Goal: Check status: Check status

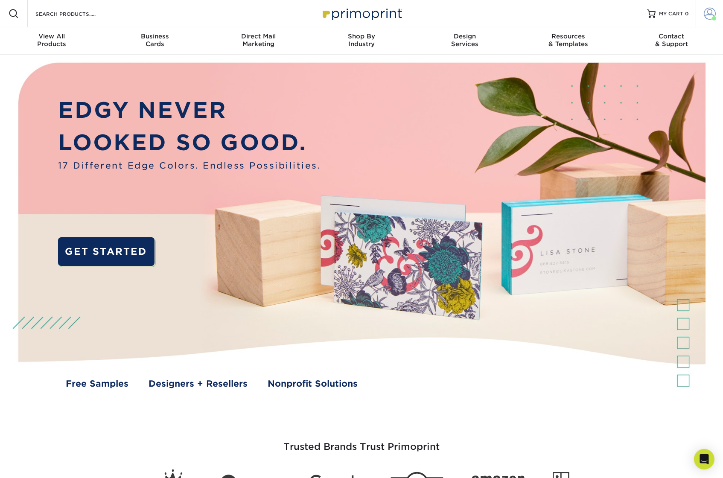
click at [705, 16] on span at bounding box center [710, 14] width 12 height 12
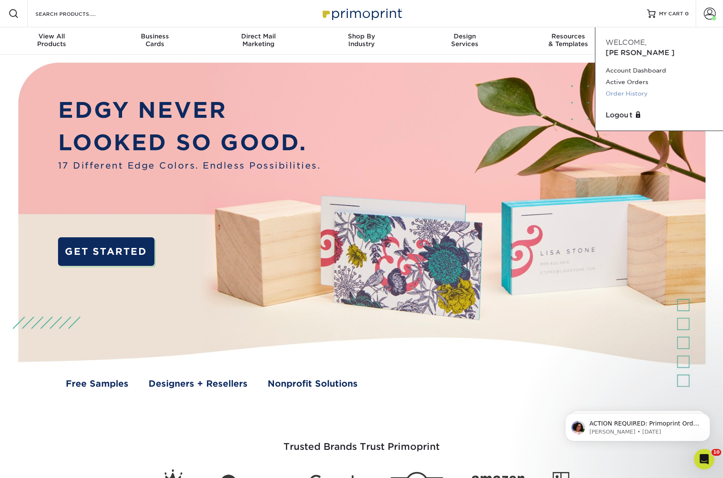
click at [622, 88] on link "Order History" at bounding box center [659, 94] width 107 height 12
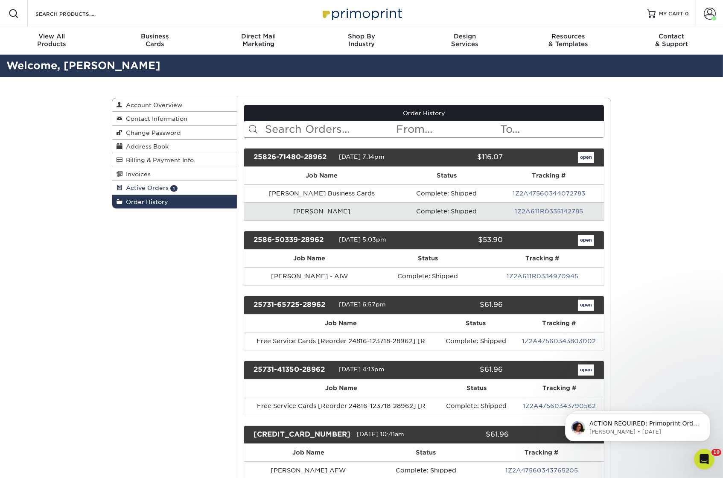
click at [143, 187] on span "Active Orders" at bounding box center [146, 187] width 46 height 7
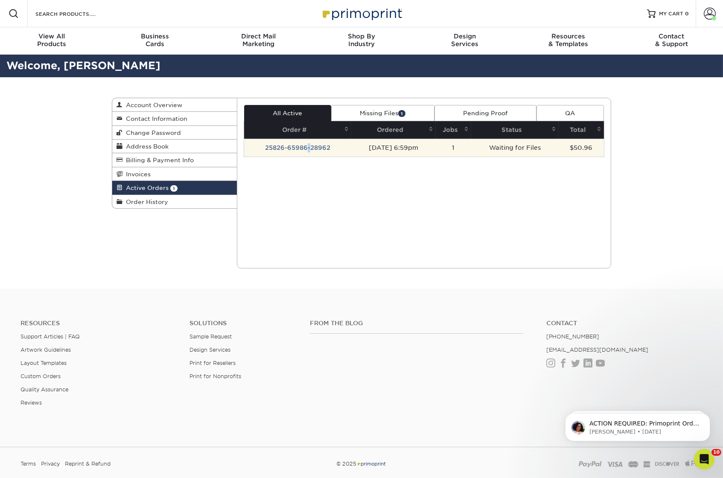
click at [306, 144] on td "25826-65986-28962" at bounding box center [298, 148] width 108 height 18
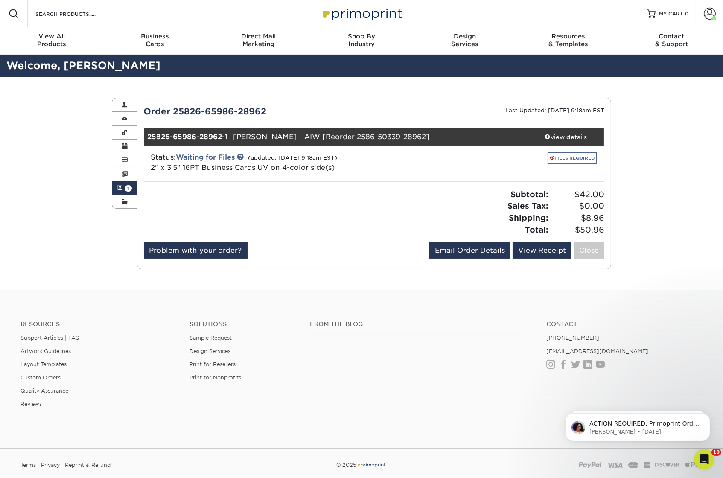
click at [573, 155] on link "FILES REQUIRED" at bounding box center [573, 158] width 50 height 12
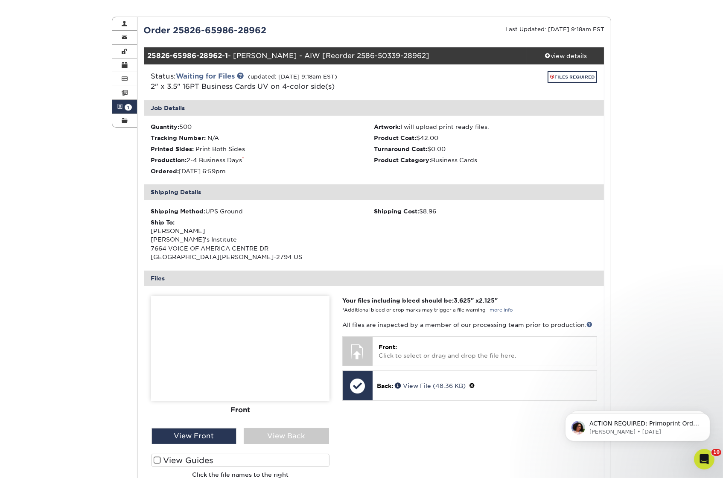
scroll to position [80, 0]
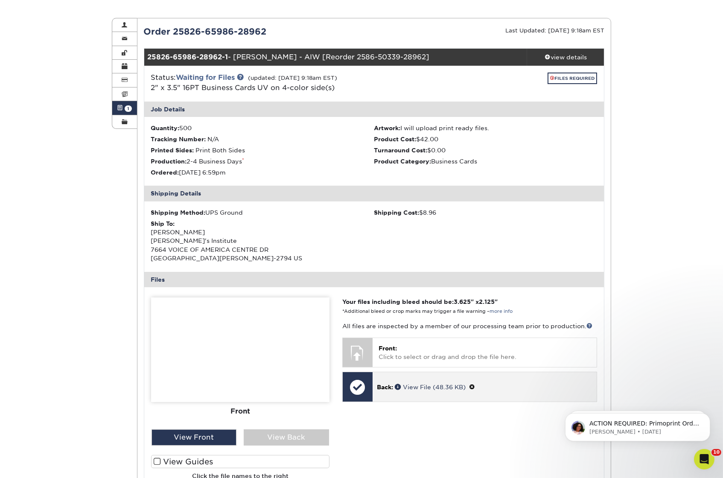
click at [414, 394] on div "Back: View File (48.36 KB)" at bounding box center [485, 386] width 224 height 29
click at [410, 387] on div "Back: View File (48.36 KB)" at bounding box center [485, 386] width 224 height 29
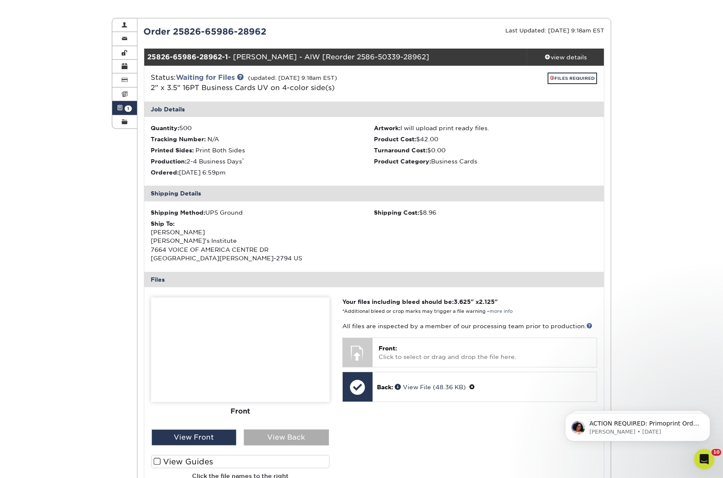
click at [287, 432] on div "View Back" at bounding box center [286, 438] width 85 height 16
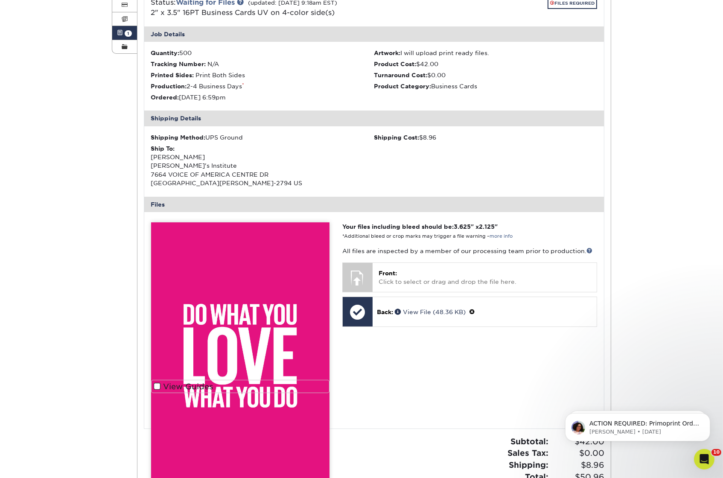
scroll to position [154, 0]
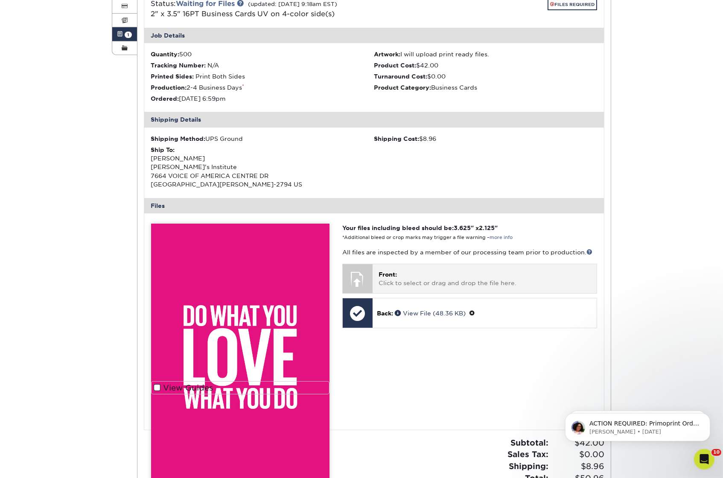
click at [411, 277] on p "Front: Click to select or drag and drop the file here." at bounding box center [485, 279] width 212 height 18
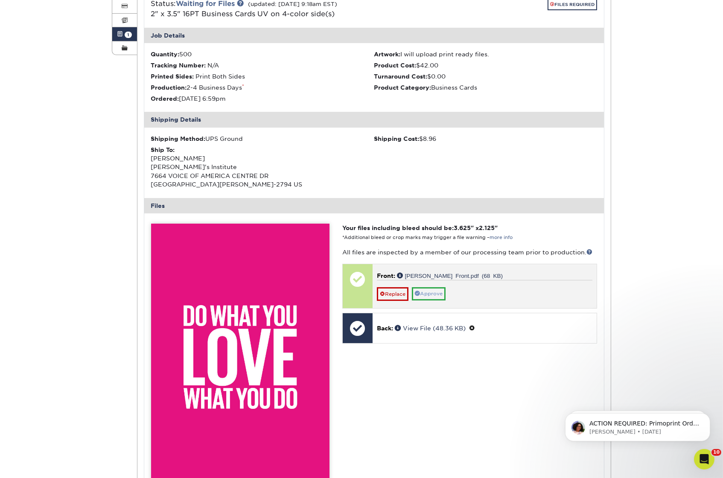
click at [437, 287] on link "Approve" at bounding box center [429, 293] width 34 height 13
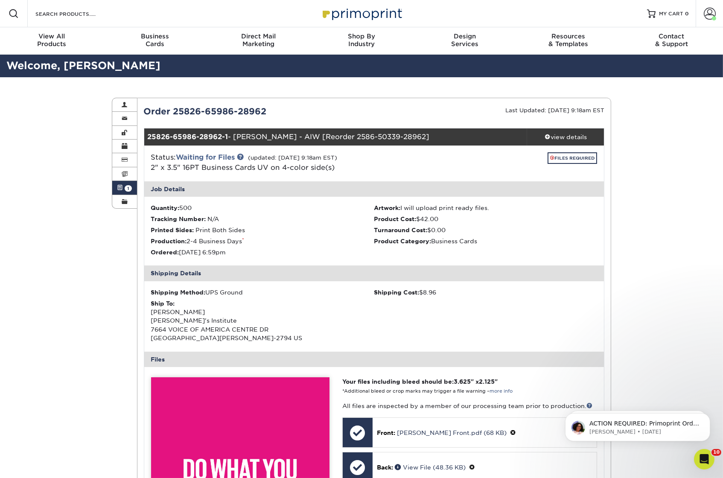
scroll to position [0, 0]
click at [710, 379] on button "Dismiss notification" at bounding box center [707, 383] width 11 height 11
drag, startPoint x: 706, startPoint y: 415, endPoint x: 1262, endPoint y: 771, distance: 661.3
click at [706, 415] on icon "Dismiss notification" at bounding box center [708, 415] width 5 height 5
click at [50, 170] on div "Active Orders Account Overview Contact Information Change Password Address Book…" at bounding box center [361, 484] width 723 height 814
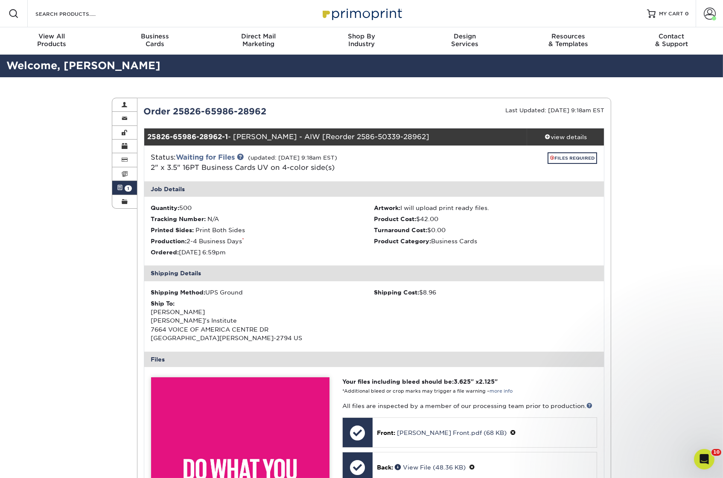
click at [74, 361] on div "Active Orders Account Overview Contact Information Change Password Address Book…" at bounding box center [361, 484] width 723 height 814
